Goal: Task Accomplishment & Management: Use online tool/utility

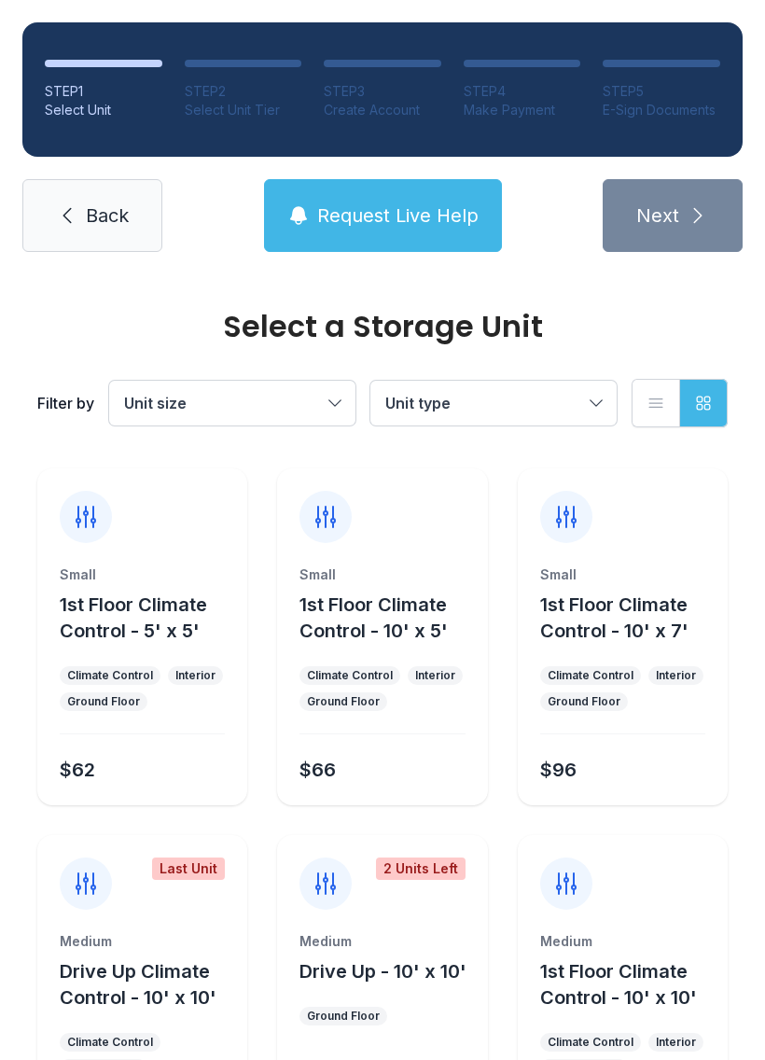
click at [88, 216] on span "Back" at bounding box center [107, 215] width 43 height 26
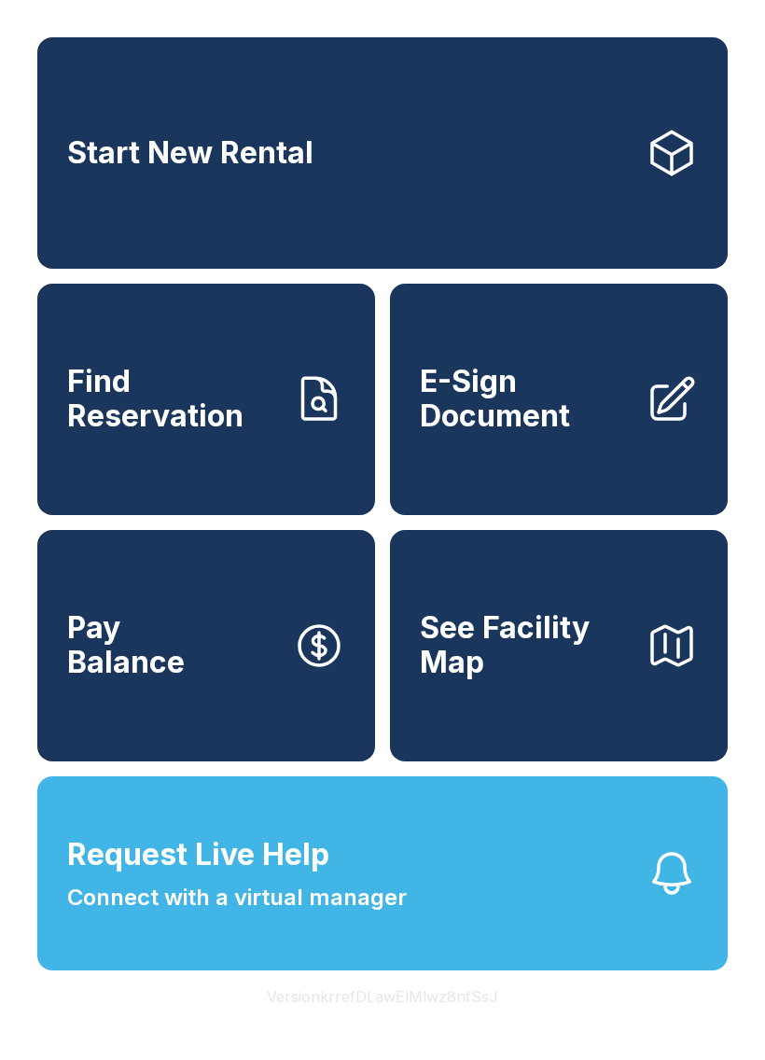
click at [551, 433] on span "E-Sign Document" at bounding box center [525, 399] width 211 height 68
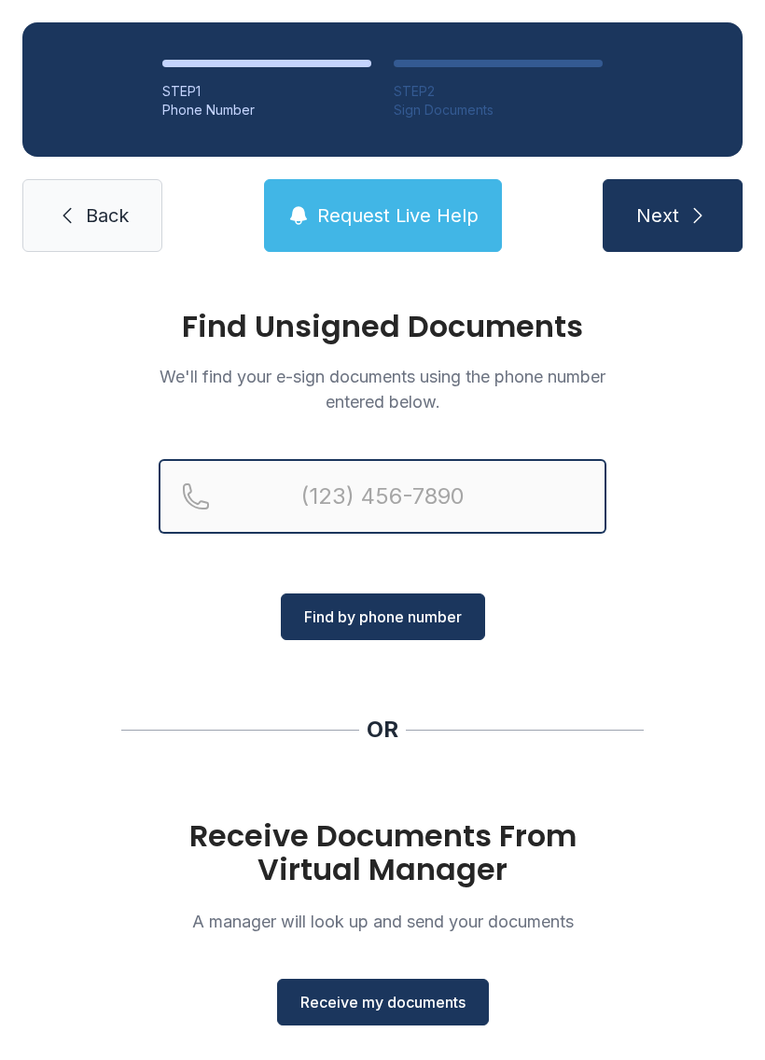
click at [296, 491] on input "Reservation phone number" at bounding box center [383, 496] width 448 height 75
type input "[PHONE_NUMBER]"
click at [672, 216] on button "Next" at bounding box center [673, 215] width 140 height 73
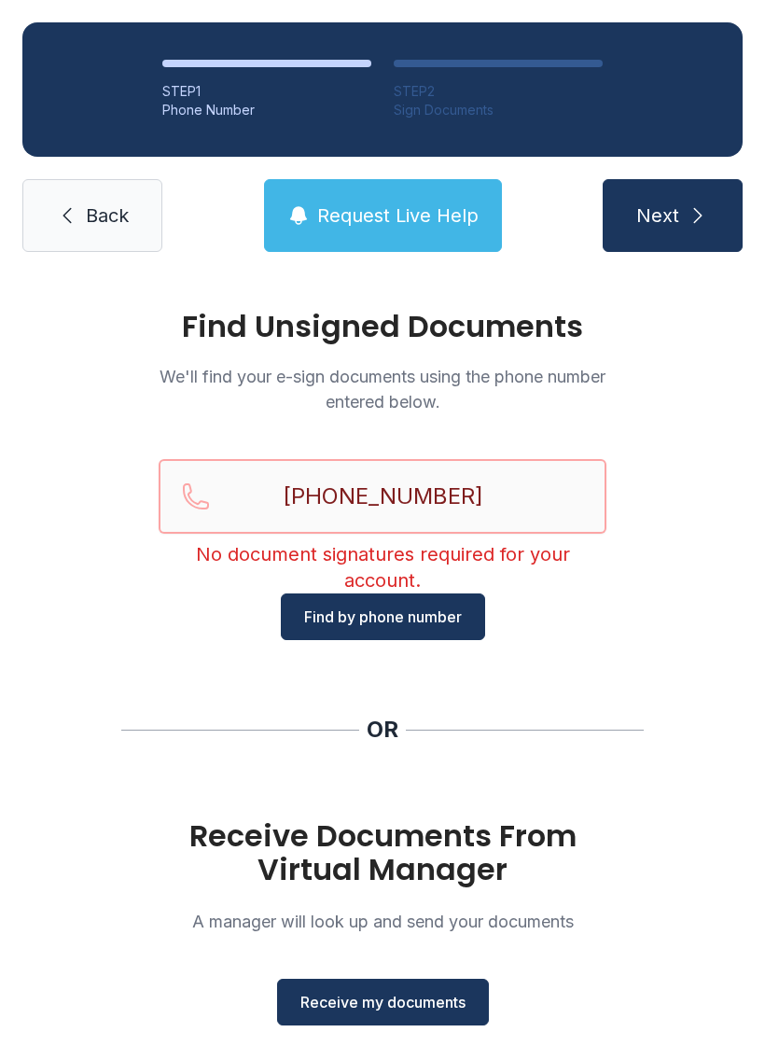
click at [672, 216] on button "Next" at bounding box center [673, 215] width 140 height 73
click at [111, 214] on span "Back" at bounding box center [107, 215] width 43 height 26
